Goal: Task Accomplishment & Management: Use online tool/utility

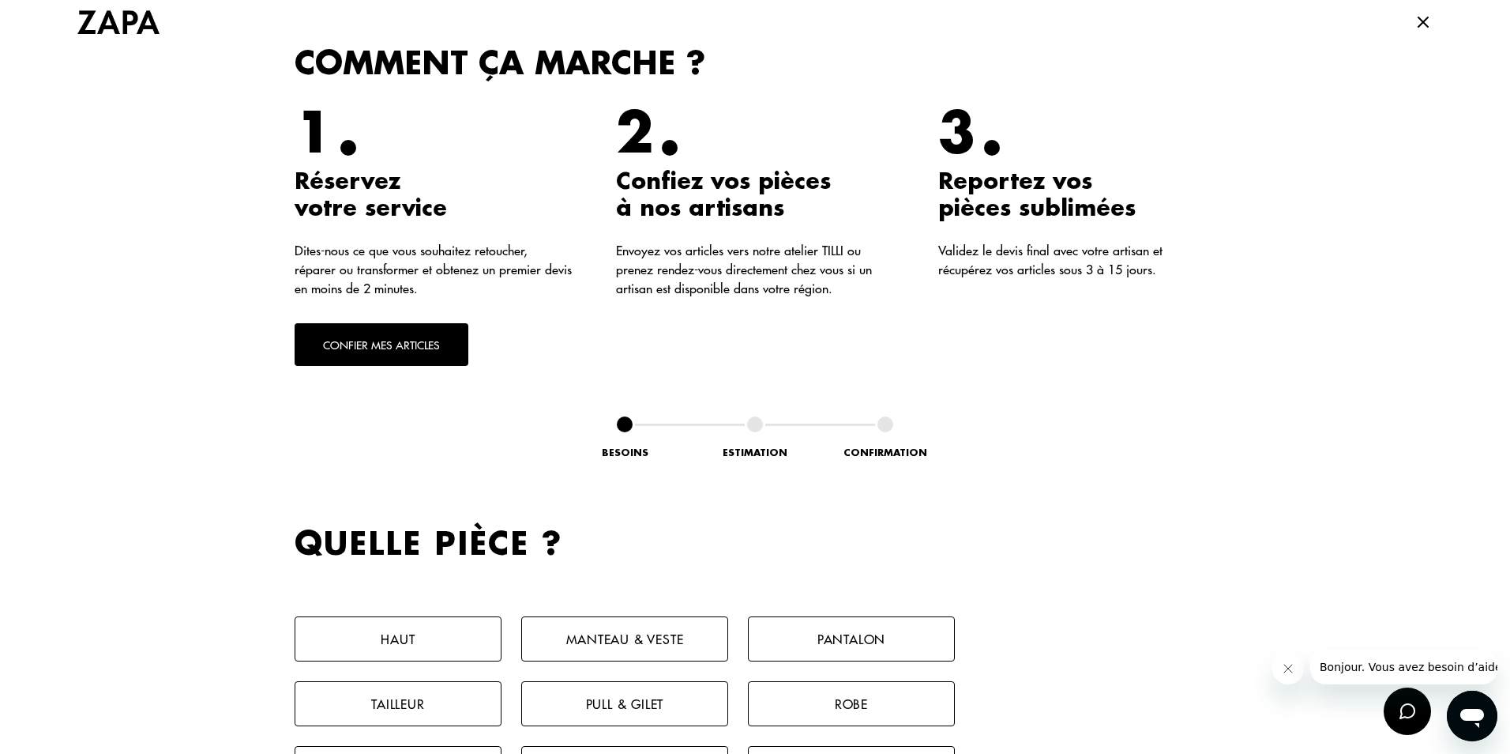
scroll to position [553, 0]
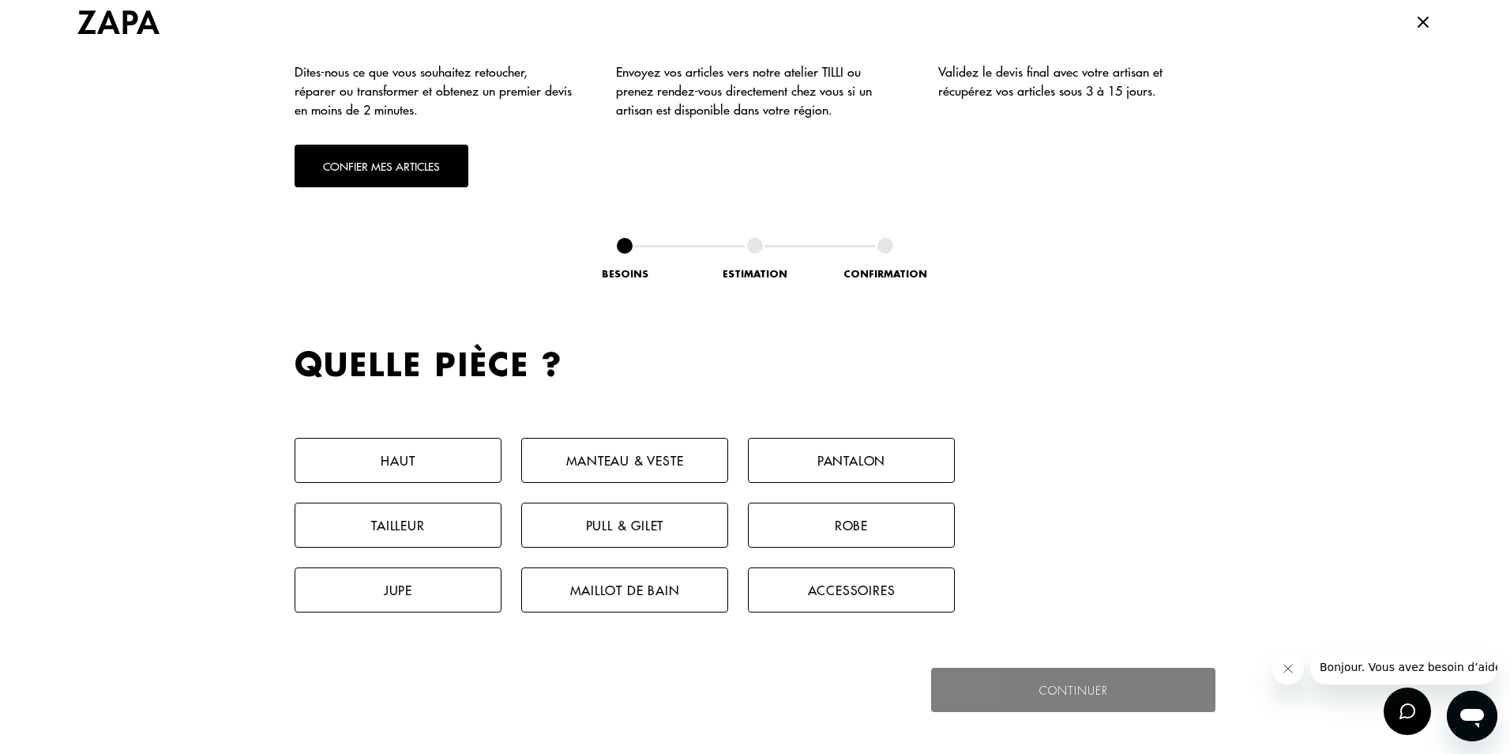
click at [864, 460] on button "Pantalon" at bounding box center [851, 460] width 207 height 45
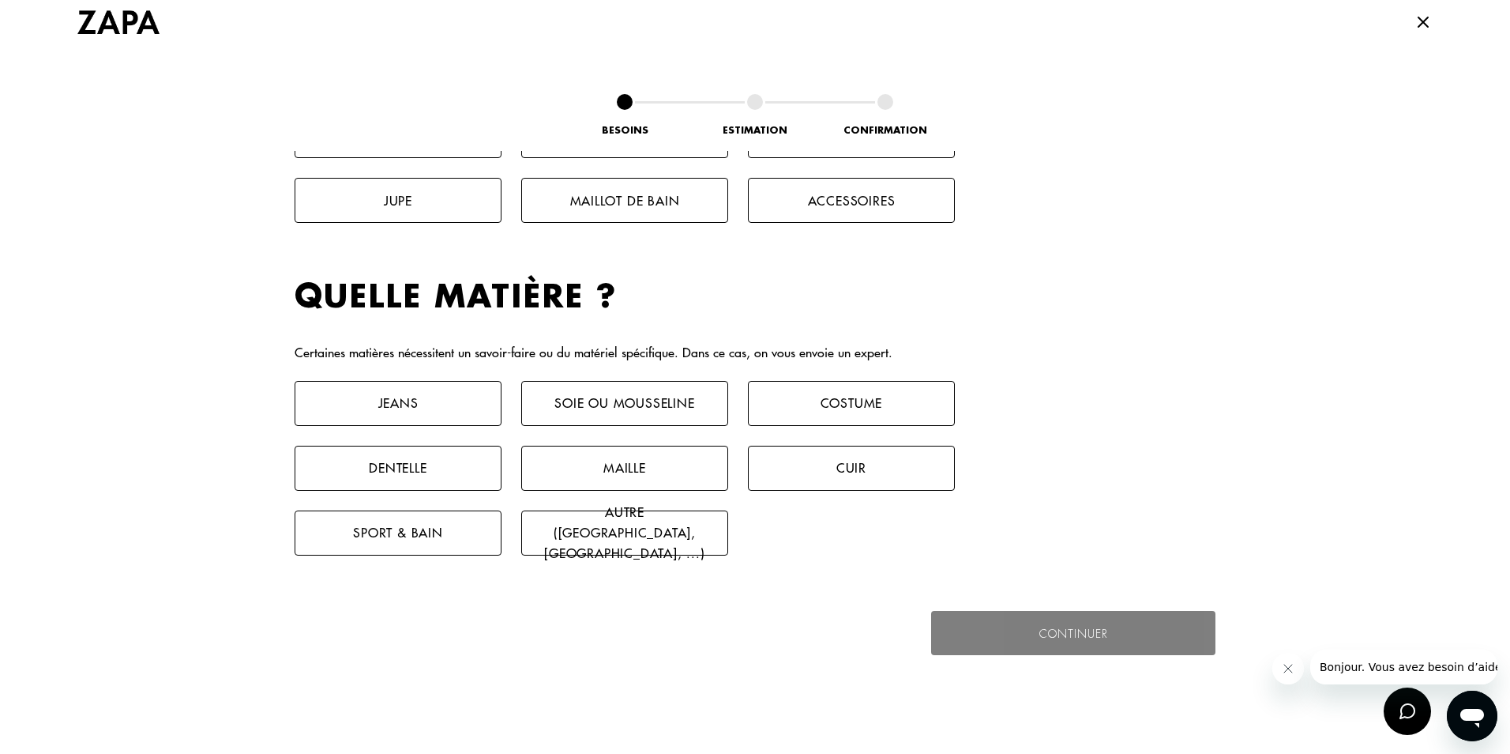
scroll to position [1048, 0]
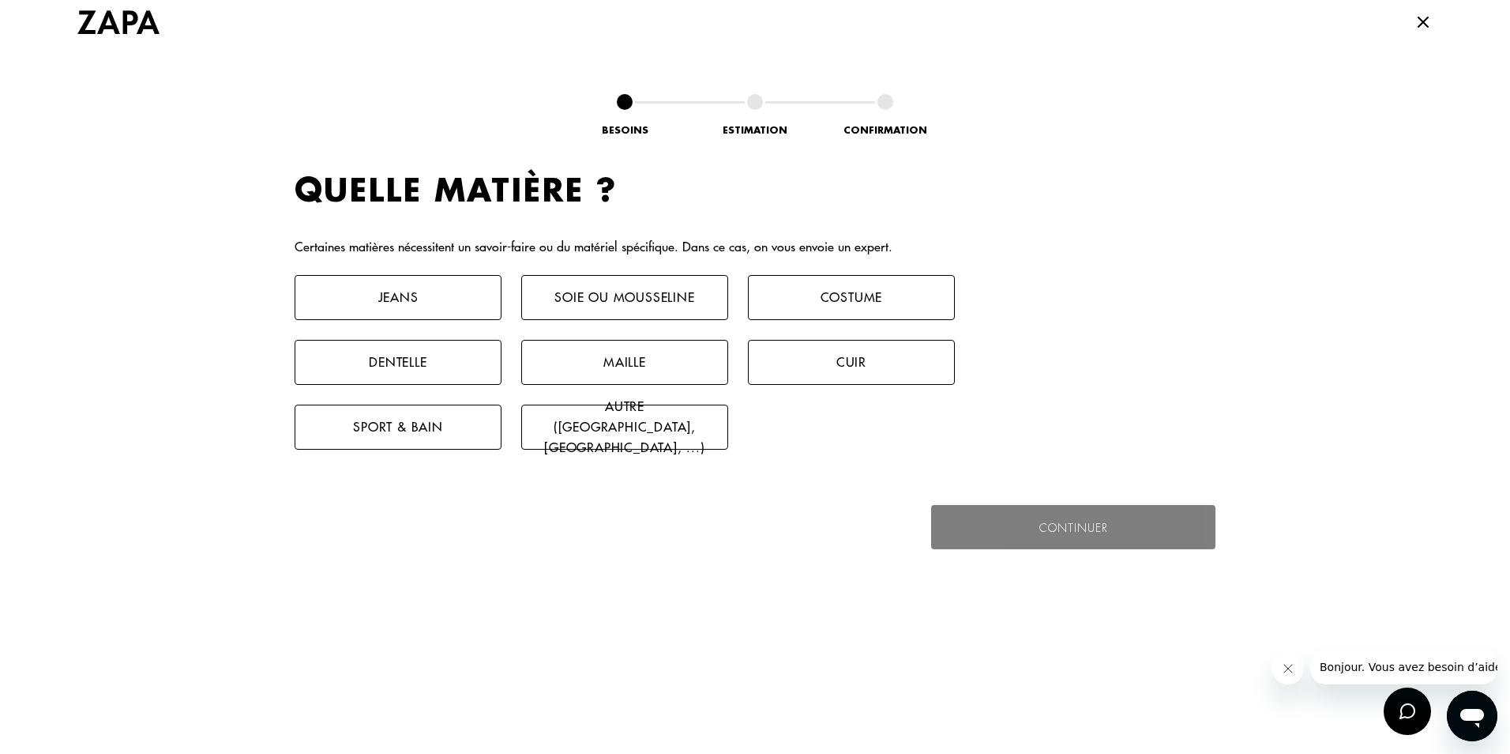
click at [449, 298] on button "Jeans" at bounding box center [398, 297] width 207 height 45
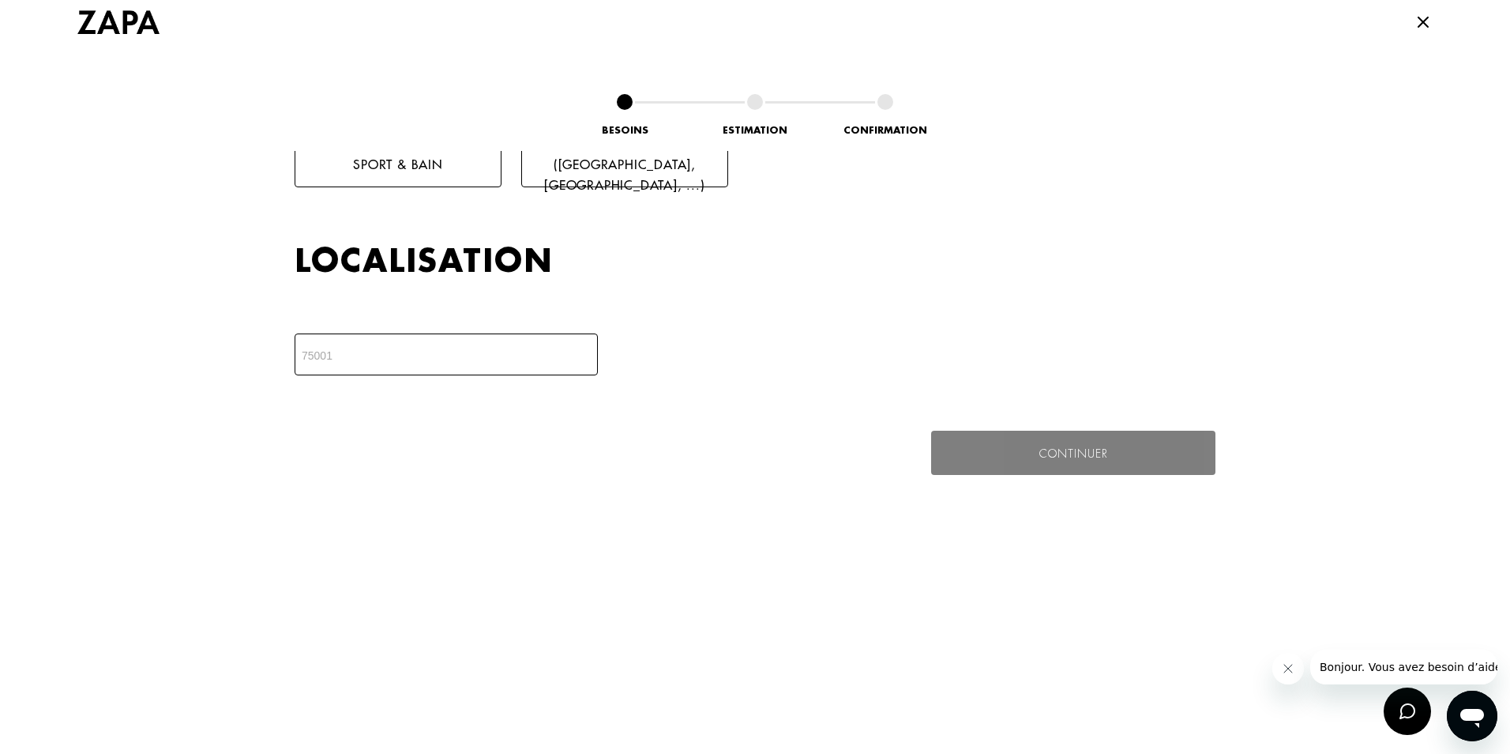
scroll to position [1381, 0]
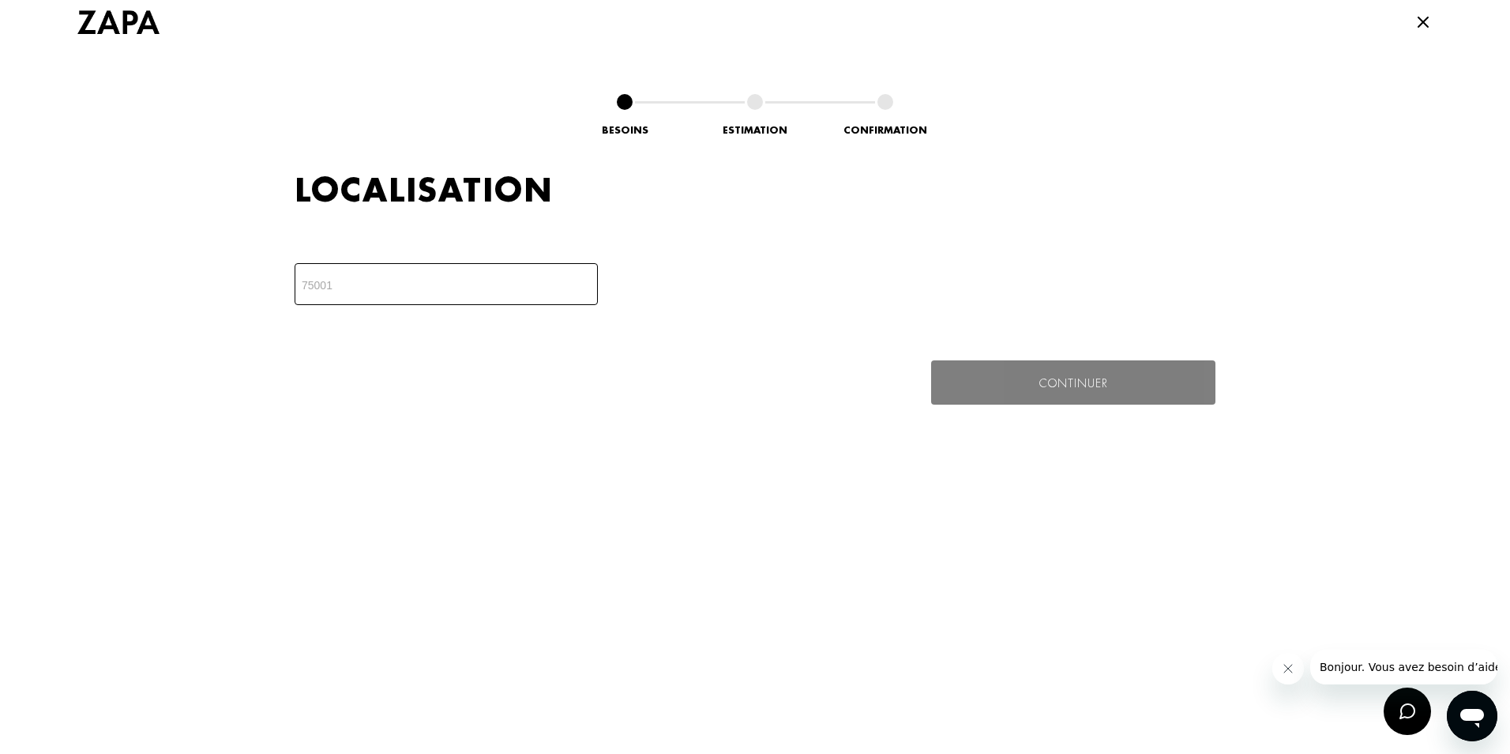
click at [423, 276] on input "number" at bounding box center [446, 284] width 303 height 42
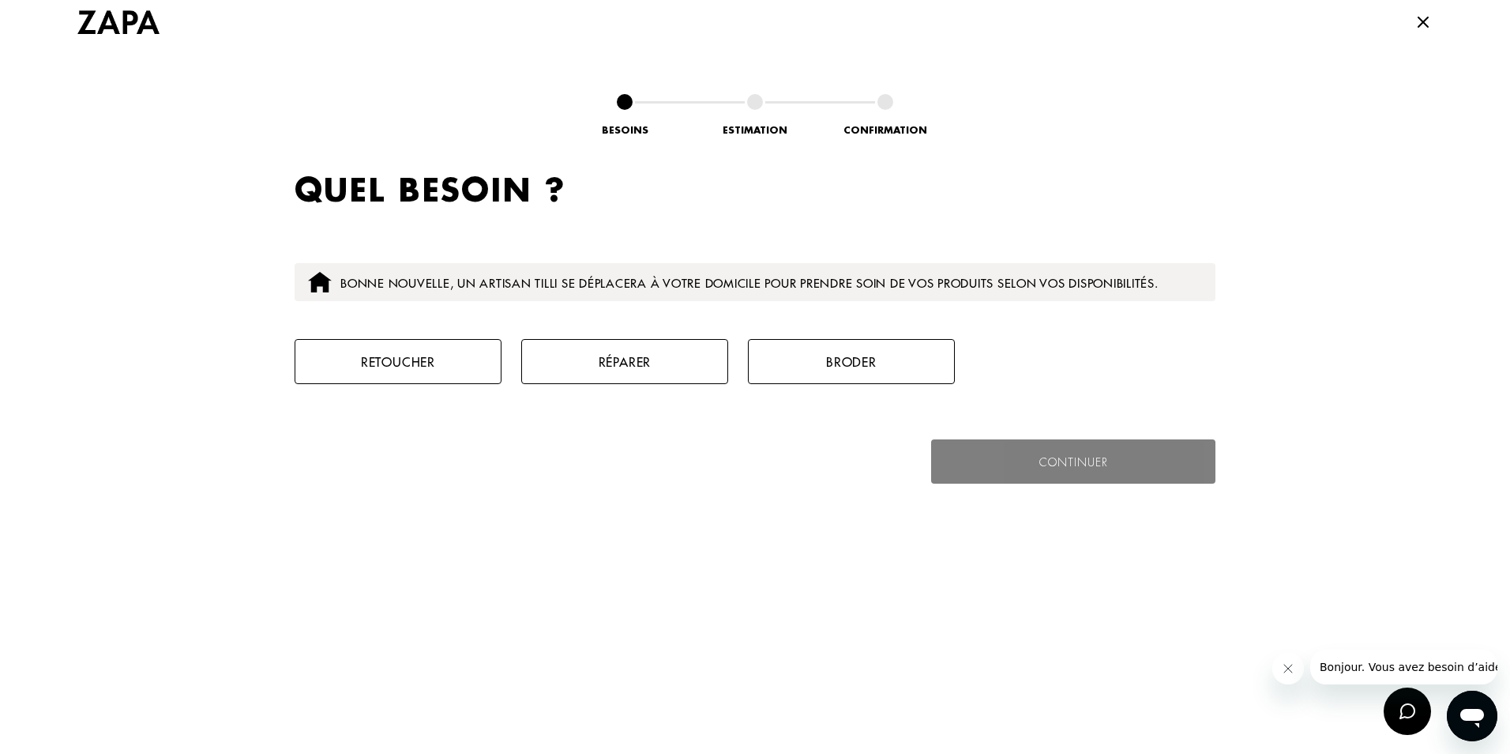
scroll to position [1569, 0]
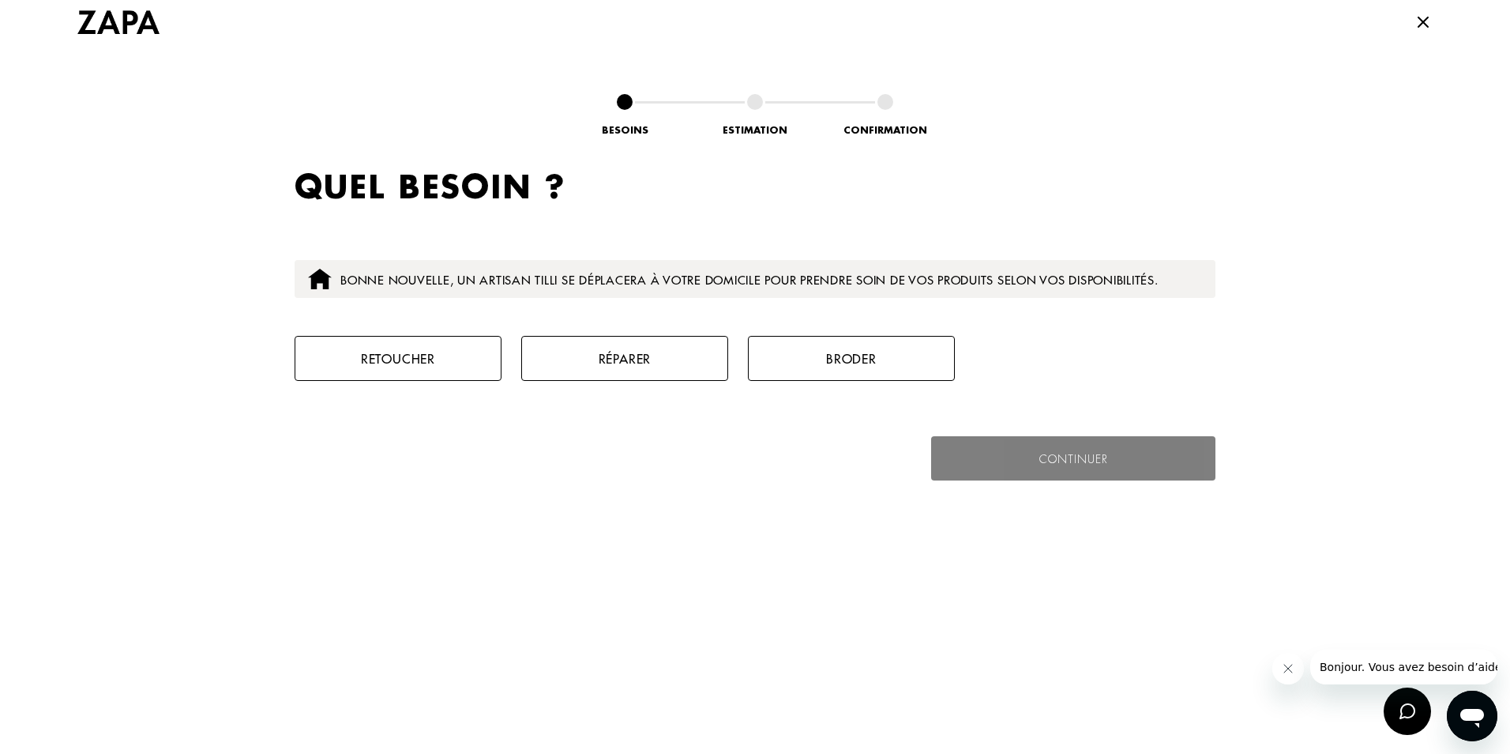
type input "54000"
click at [449, 362] on button "Retoucher" at bounding box center [398, 358] width 207 height 45
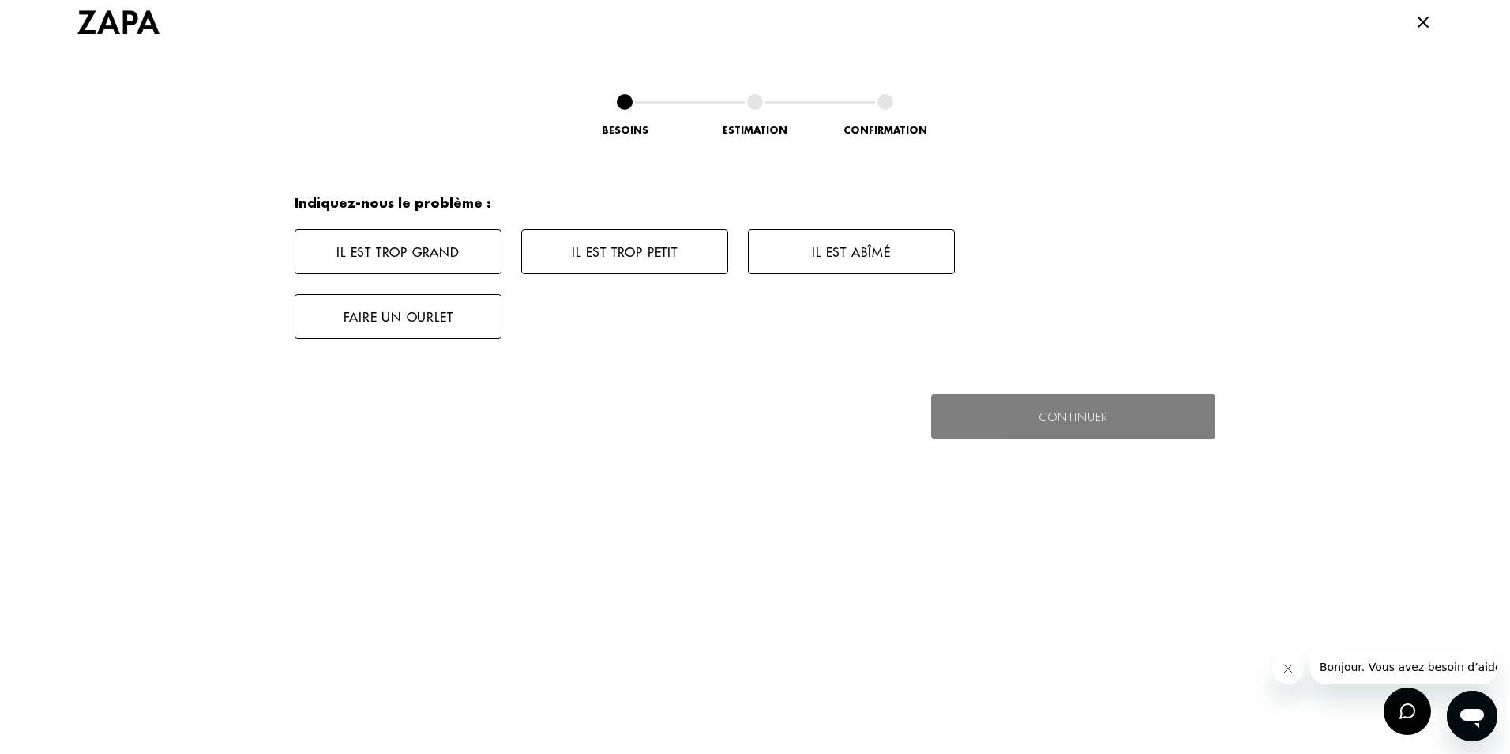
scroll to position [1832, 0]
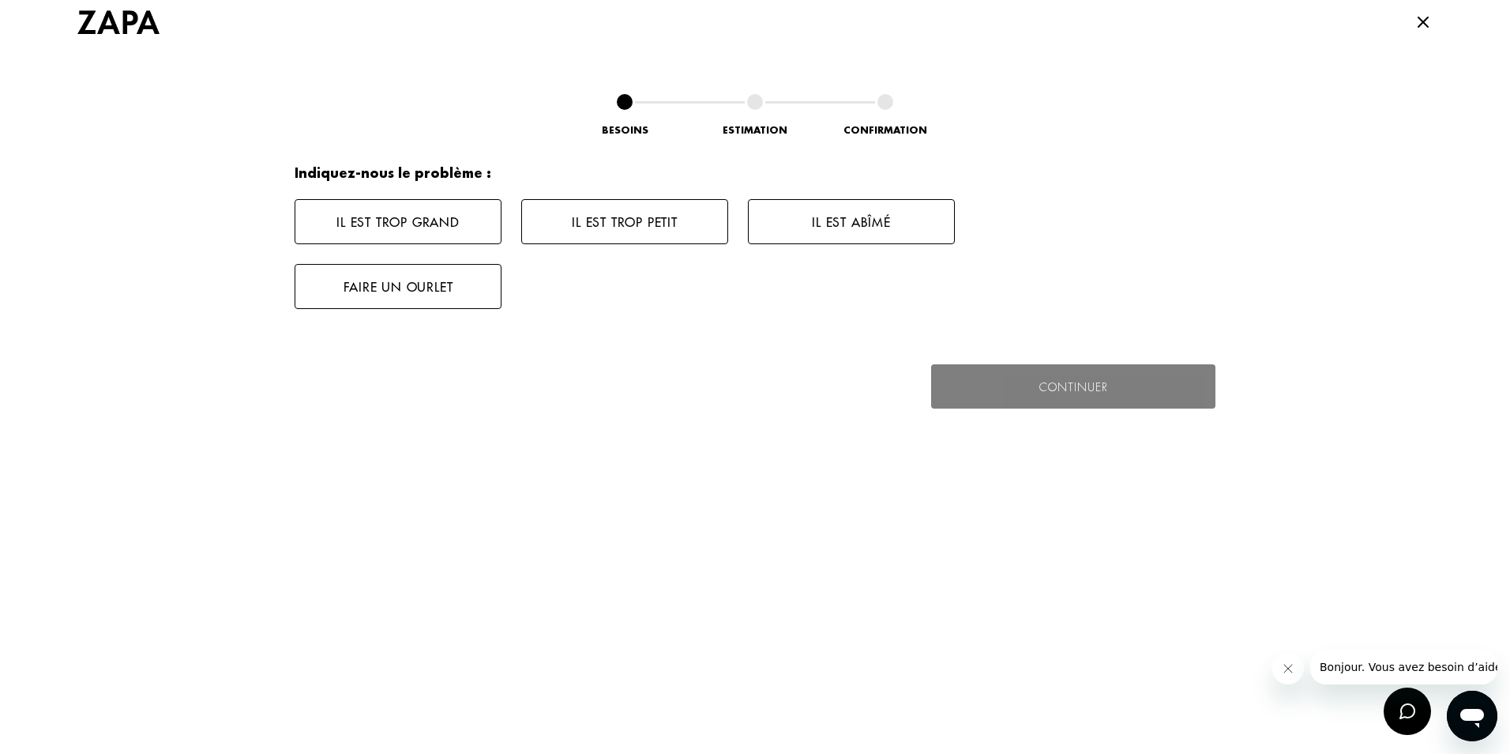
click at [436, 220] on button "Il est trop grand" at bounding box center [398, 221] width 207 height 45
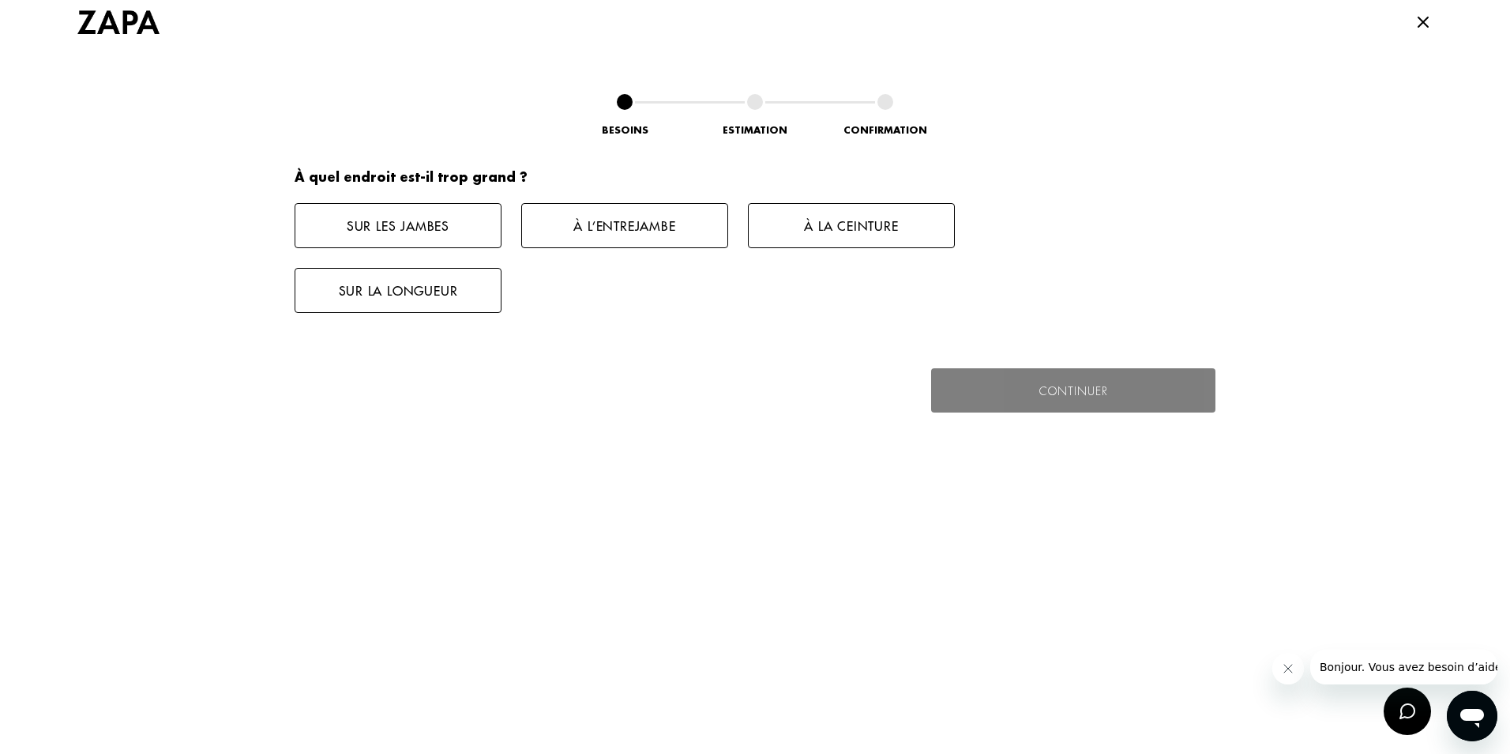
scroll to position [2024, 0]
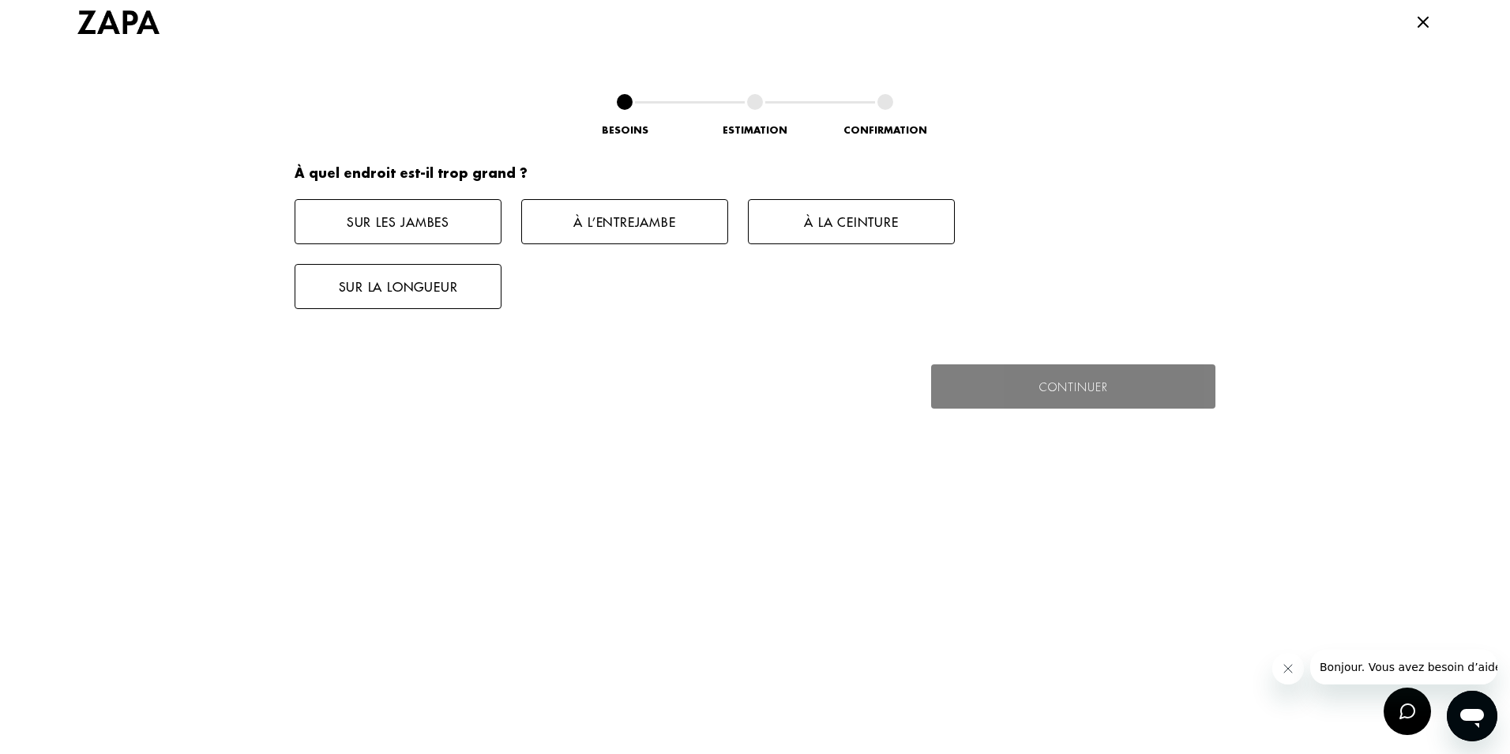
click at [434, 225] on button "Sur les jambes" at bounding box center [398, 221] width 207 height 45
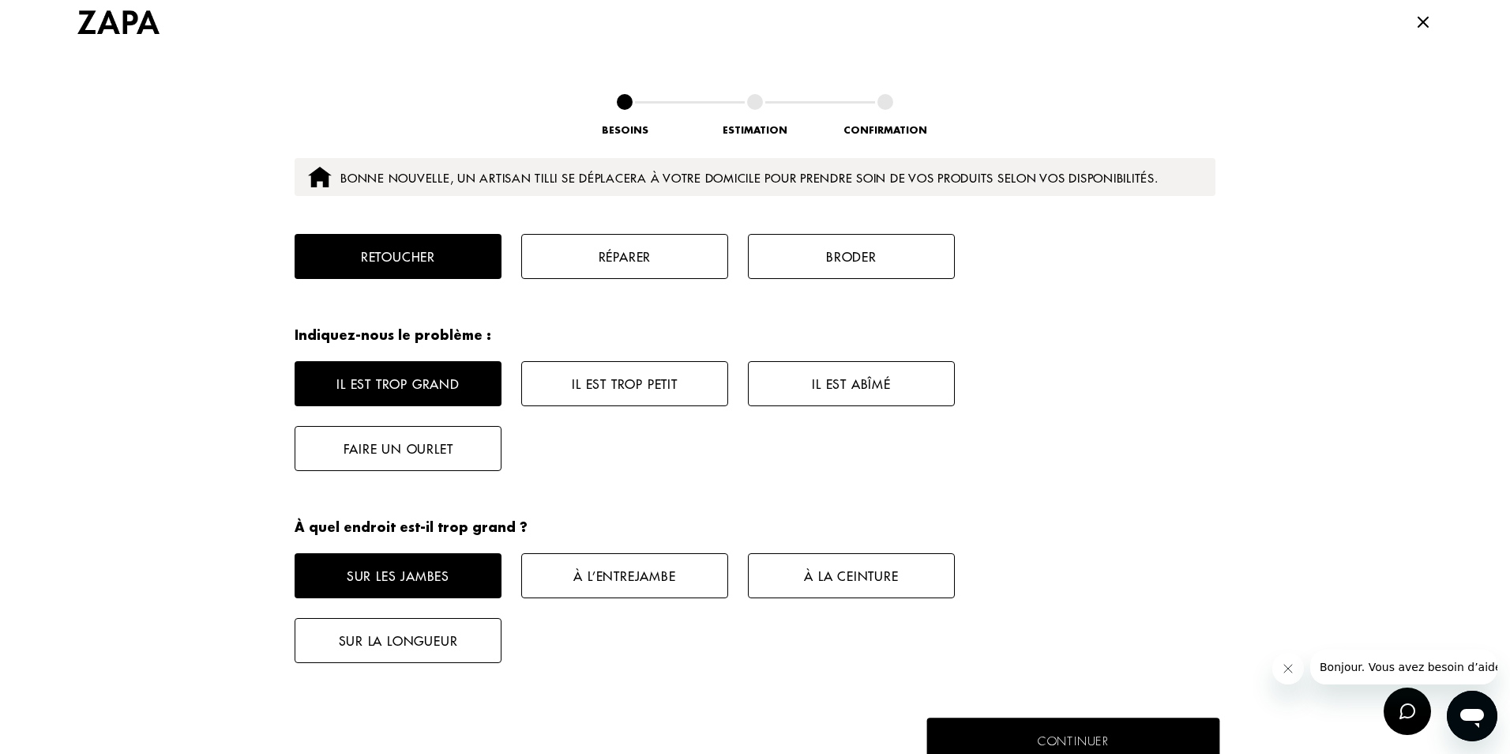
scroll to position [1907, 0]
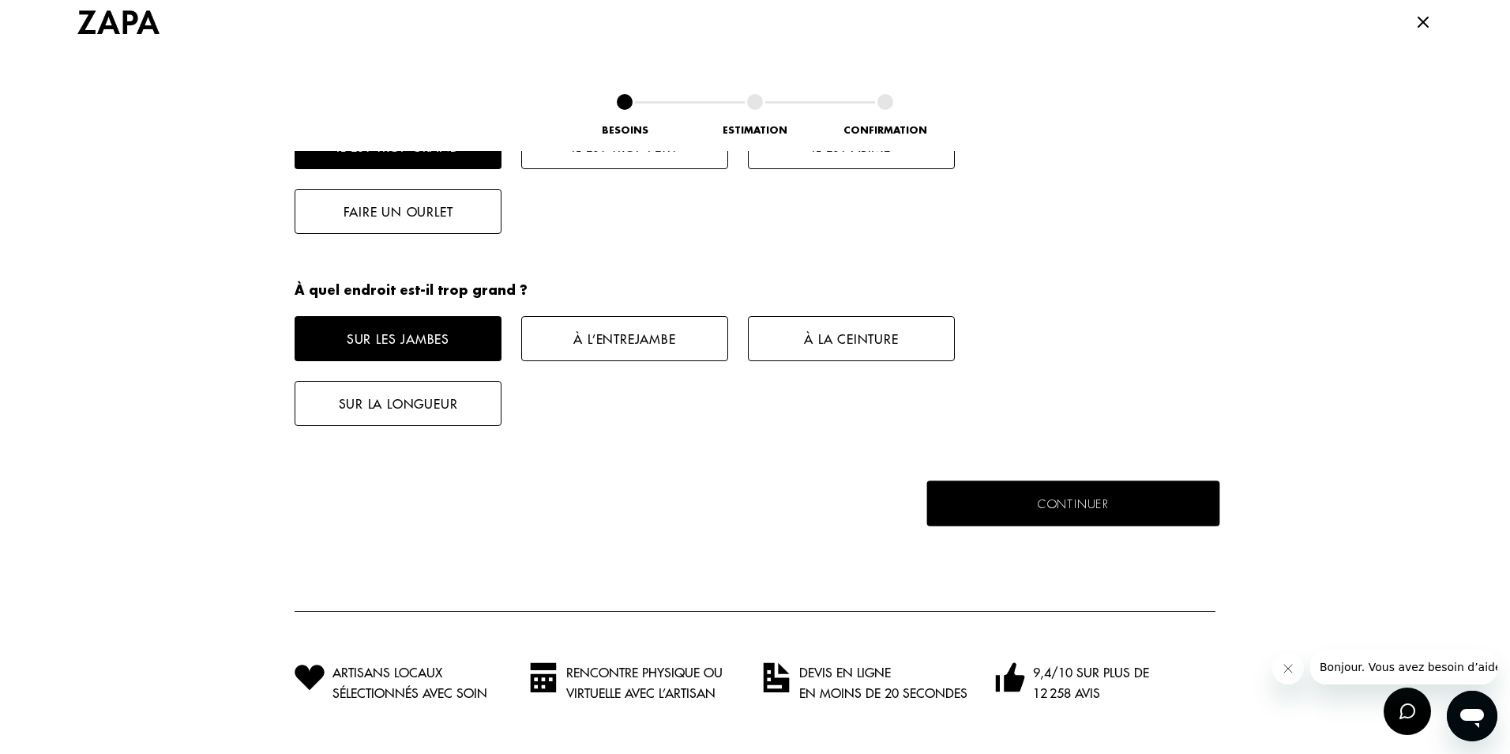
click at [1036, 505] on button "Continuer" at bounding box center [1073, 503] width 293 height 46
